Goal: Check status: Check status

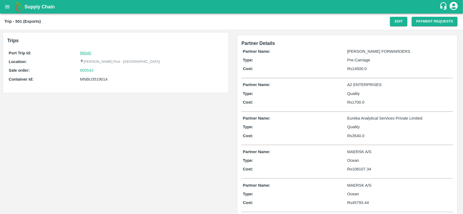
click at [84, 51] on link "86040" at bounding box center [85, 53] width 11 height 4
click at [98, 70] on div "600543" at bounding box center [151, 71] width 143 height 6
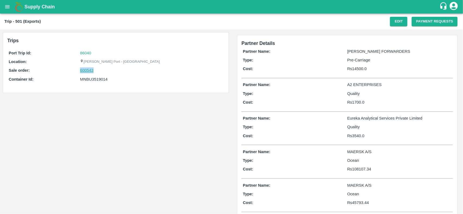
click at [89, 71] on link "600543" at bounding box center [87, 71] width 14 height 6
click at [99, 80] on div "MNBU3519014" at bounding box center [151, 79] width 143 height 6
copy div "MNBU3519014"
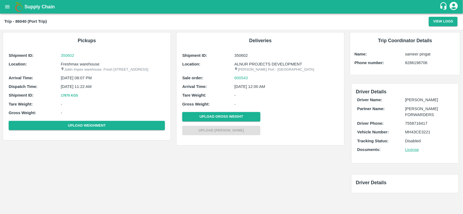
click at [81, 64] on p "Freshmax warehouse" at bounding box center [113, 64] width 104 height 6
copy p "Freshmax warehouse"
click at [81, 64] on p "Freshmax warehouse" at bounding box center [113, 64] width 104 height 6
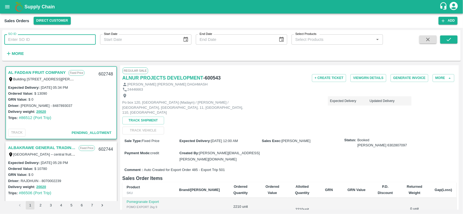
click at [56, 36] on input "SO ID" at bounding box center [49, 39] width 91 height 10
paste input "600543"
click at [56, 36] on input "600543" at bounding box center [49, 39] width 91 height 10
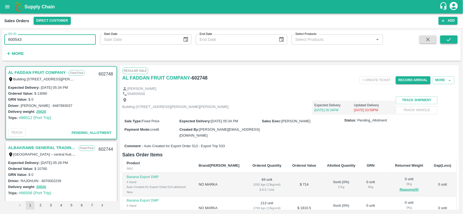
type input "600543"
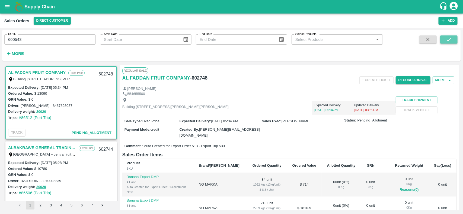
click at [447, 43] on button "submit" at bounding box center [448, 40] width 17 height 8
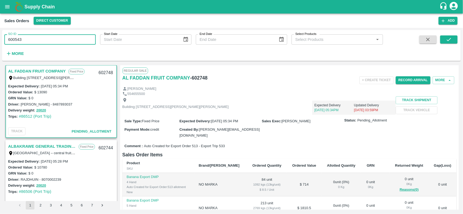
click at [60, 40] on input "600543" at bounding box center [49, 39] width 91 height 10
type input "60054"
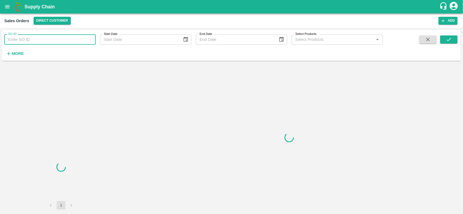
click at [48, 39] on input "SO ID" at bounding box center [49, 39] width 91 height 10
paste input "600543"
click at [48, 39] on input "600543" at bounding box center [49, 39] width 91 height 10
type input "600543"
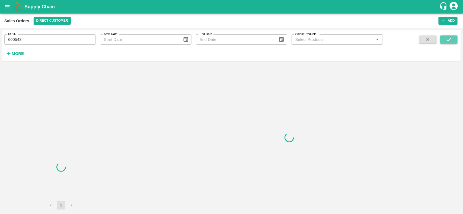
click at [449, 39] on icon "submit" at bounding box center [449, 40] width 6 height 6
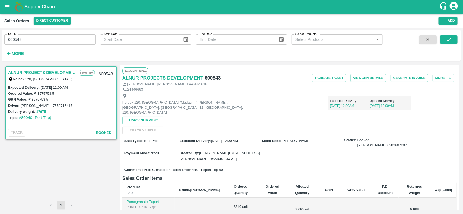
scroll to position [126, 0]
